Goal: Book appointment/travel/reservation

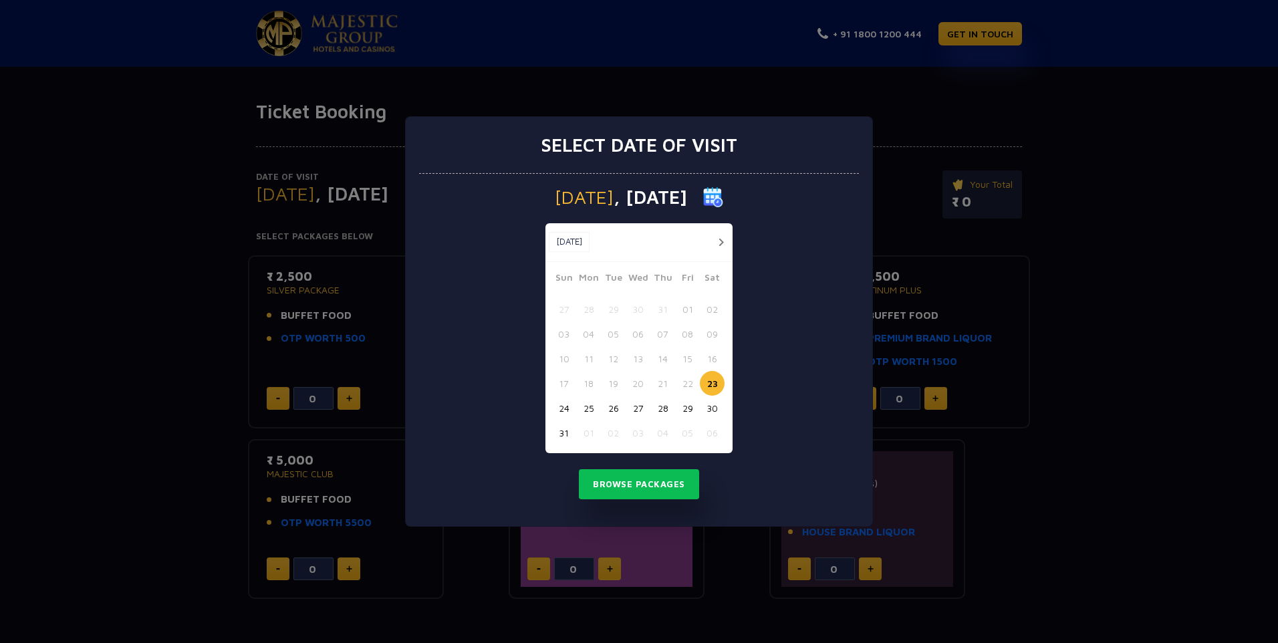
click at [713, 411] on button "30" at bounding box center [712, 408] width 25 height 25
click at [618, 487] on button "Browse Packages" at bounding box center [639, 484] width 120 height 31
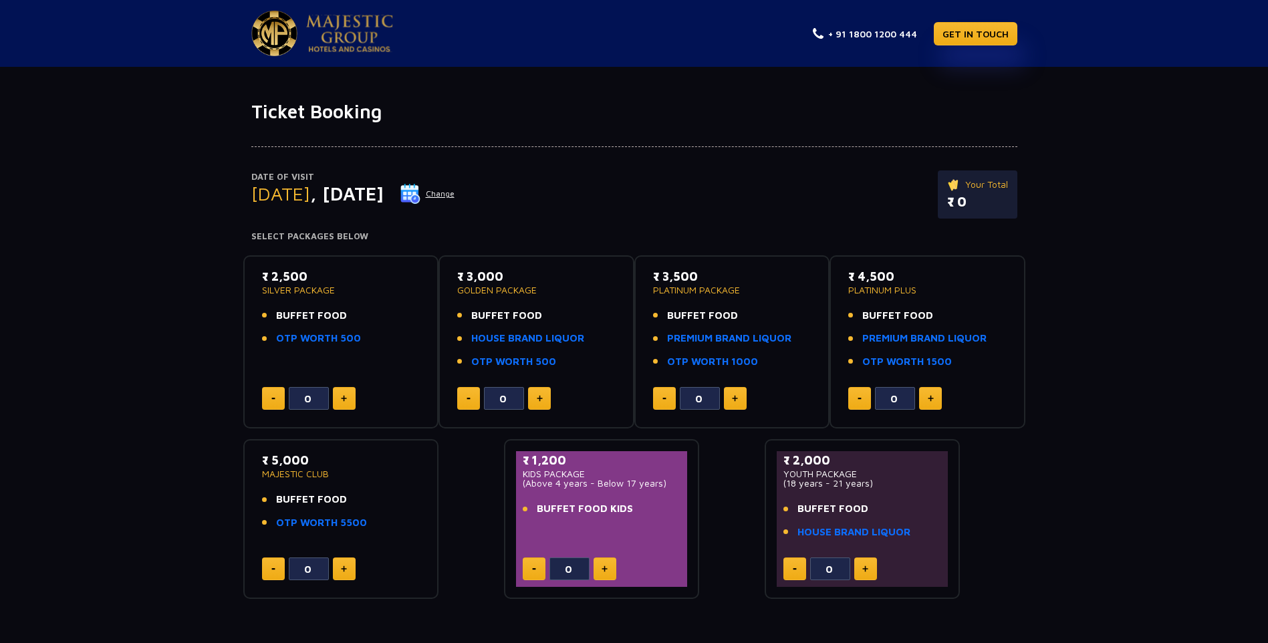
click at [290, 40] on img at bounding box center [274, 33] width 46 height 45
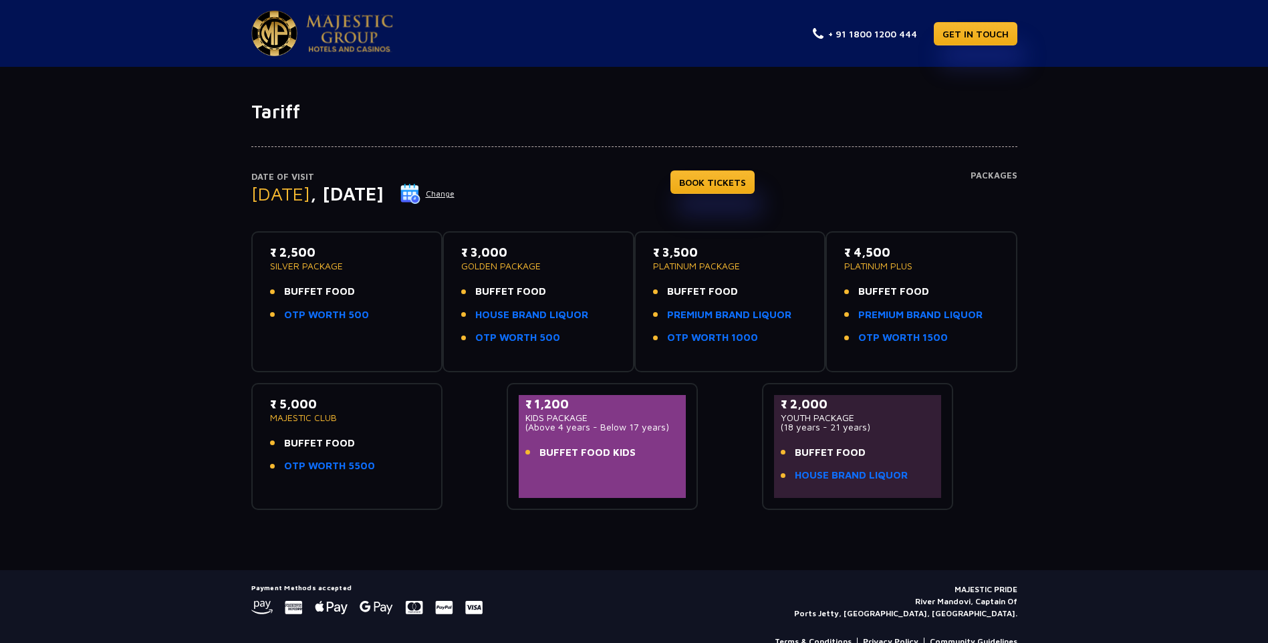
click at [271, 30] on img at bounding box center [274, 33] width 46 height 45
